Goal: Entertainment & Leisure: Consume media (video, audio)

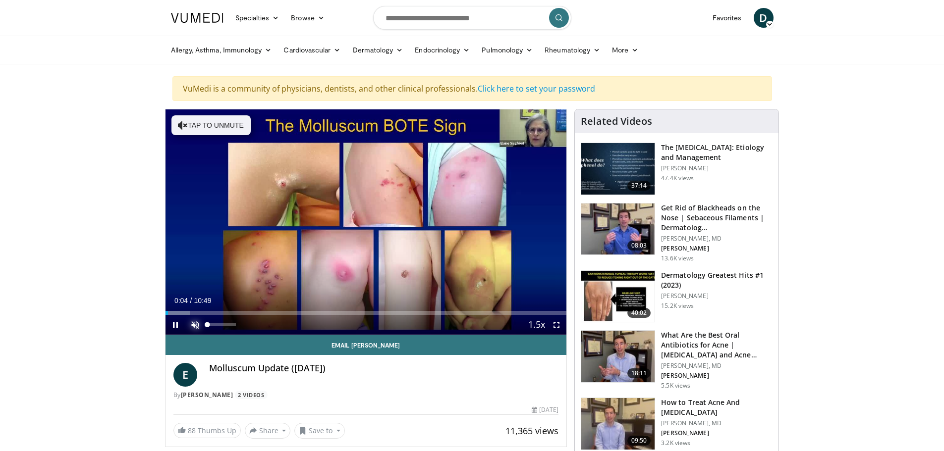
click at [191, 324] on span "Video Player" at bounding box center [195, 325] width 20 height 20
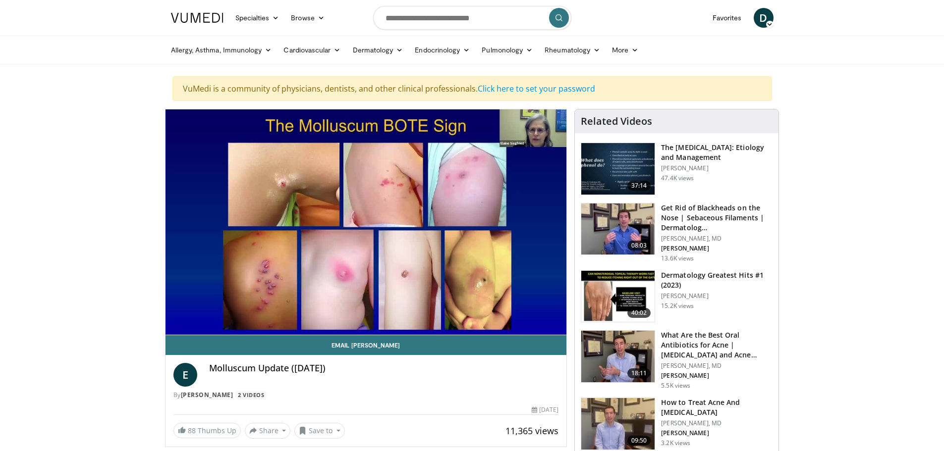
click at [629, 346] on img at bounding box center [617, 357] width 73 height 52
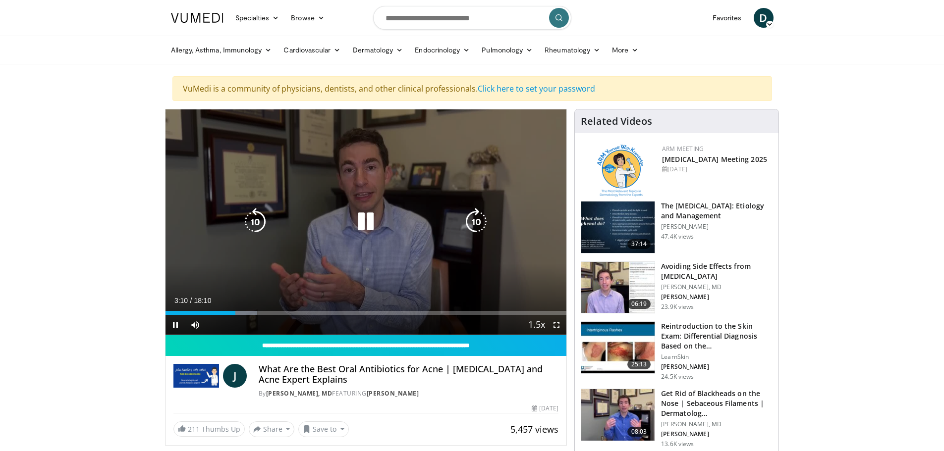
click at [388, 179] on div "10 seconds Tap to unmute" at bounding box center [365, 221] width 401 height 225
